Goal: Task Accomplishment & Management: Use online tool/utility

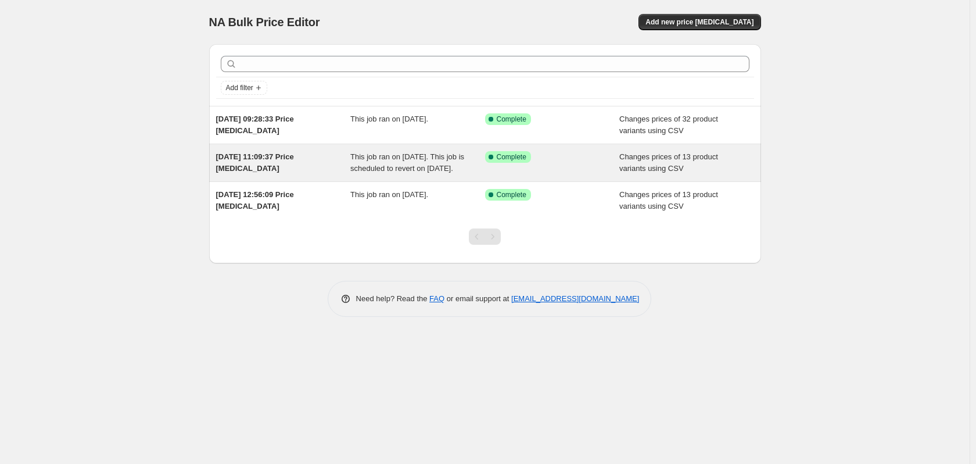
click at [533, 165] on div "Success Complete Complete" at bounding box center [552, 162] width 135 height 23
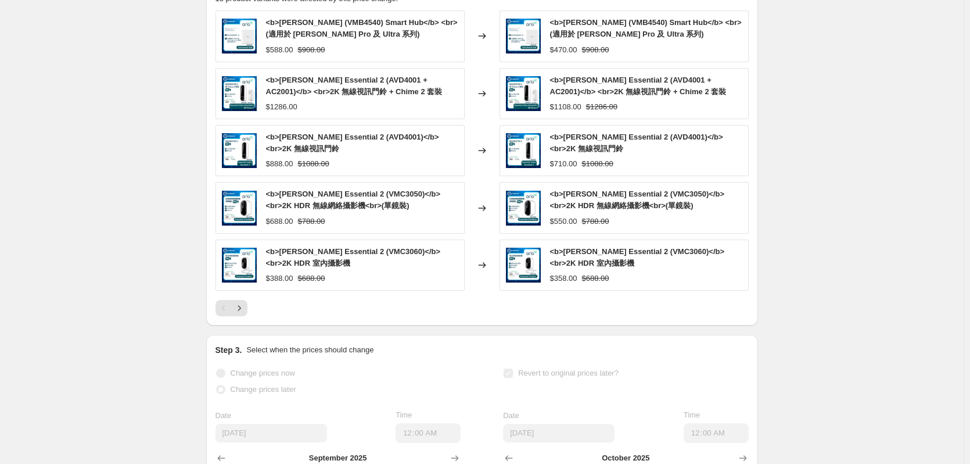
scroll to position [523, 0]
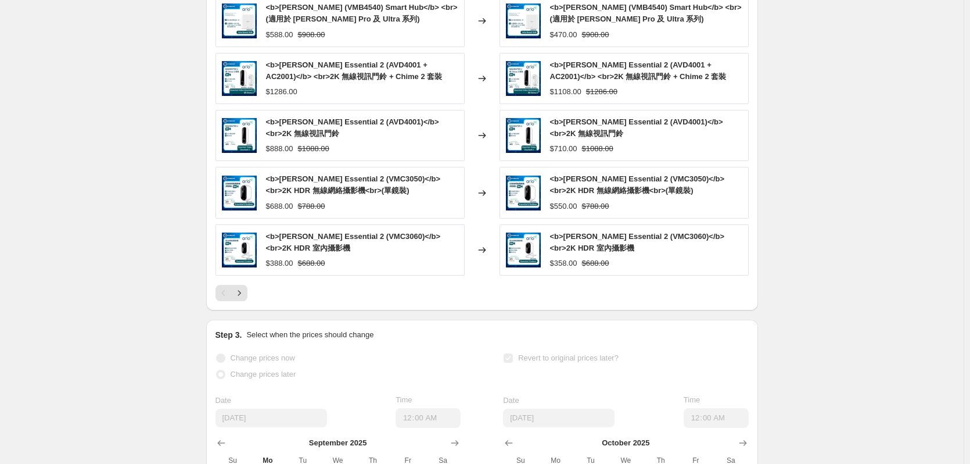
drag, startPoint x: 862, startPoint y: 206, endPoint x: 857, endPoint y: 216, distance: 11.2
click at [862, 205] on div "[DATE] 11:09:37 Price [MEDICAL_DATA]. This page is ready [DATE] 11:09:37 Price …" at bounding box center [482, 70] width 964 height 1186
